Goal: Task Accomplishment & Management: Manage account settings

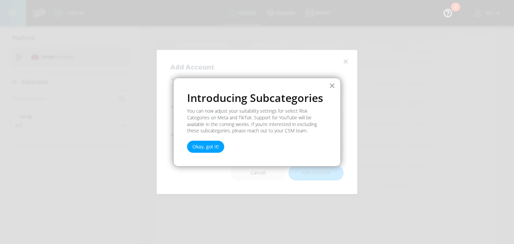
click at [330, 86] on button "×" at bounding box center [332, 85] width 6 height 11
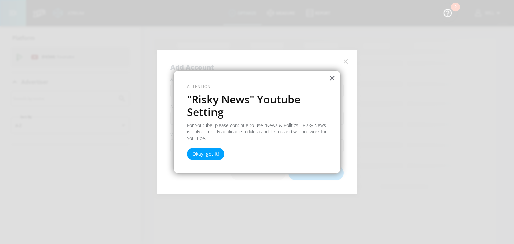
click at [284, 96] on h2 ""Risky News" Youtube Setting" at bounding box center [257, 106] width 140 height 26
click at [331, 77] on button "×" at bounding box center [332, 78] width 6 height 11
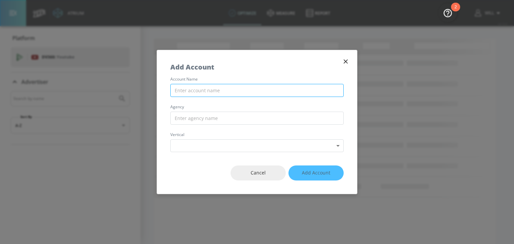
click at [256, 96] on input "text" at bounding box center [256, 90] width 173 height 13
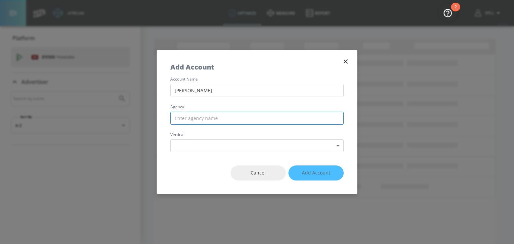
type input "McDonald's"
click at [231, 112] on input "text" at bounding box center [256, 118] width 173 height 13
type input "OMD"
click at [266, 154] on div "Cancel Add Account" at bounding box center [257, 173] width 200 height 42
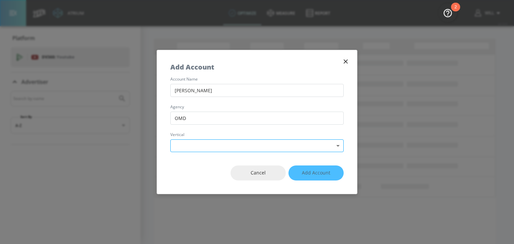
click at [275, 150] on body "Atrium optimize measure Report optimize measure Report v 4.19.0 Will Platform D…" at bounding box center [257, 122] width 514 height 244
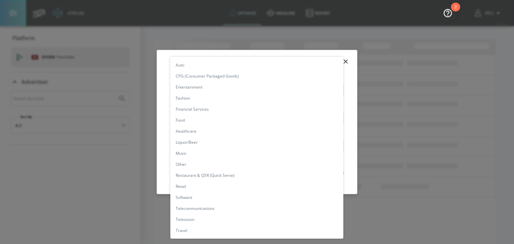
click at [239, 121] on li "Food" at bounding box center [256, 120] width 173 height 11
type input "[object Object]"
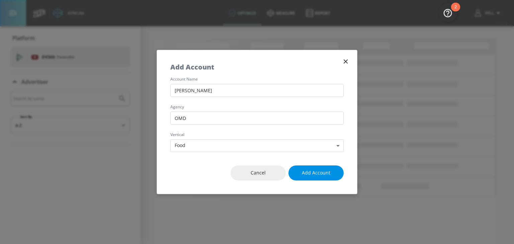
click at [311, 176] on span "Add Account" at bounding box center [316, 173] width 28 height 8
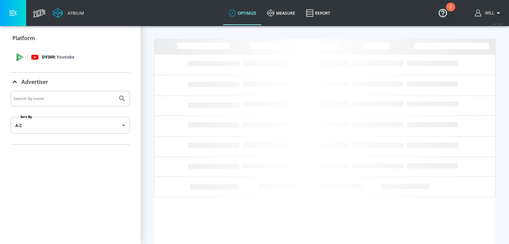
click at [58, 62] on div "DV360: Youtube" at bounding box center [70, 57] width 119 height 20
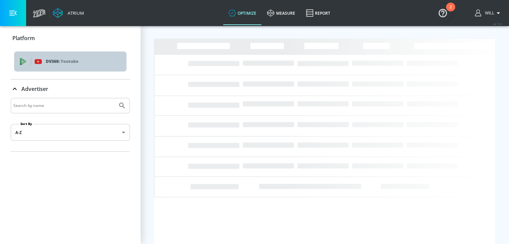
click at [27, 64] on span "DV360: Youtube" at bounding box center [70, 61] width 102 height 7
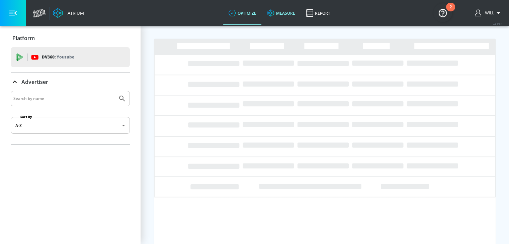
click at [288, 17] on link "measure" at bounding box center [281, 13] width 39 height 24
